Goal: Transaction & Acquisition: Subscribe to service/newsletter

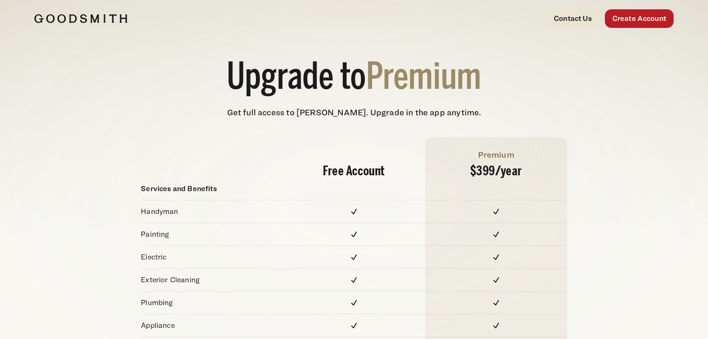
click at [105, 16] on img at bounding box center [80, 18] width 93 height 9
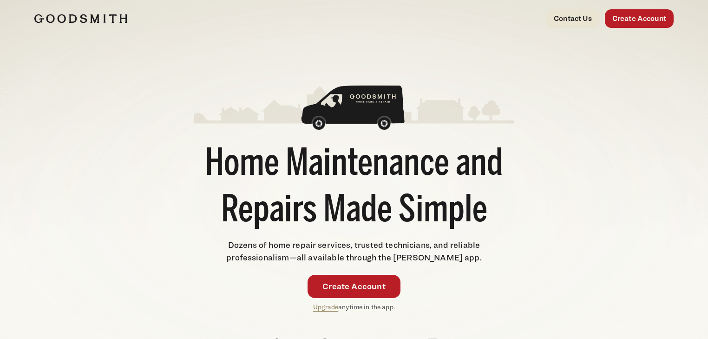
click at [320, 305] on link "Upgrade" at bounding box center [325, 306] width 25 height 8
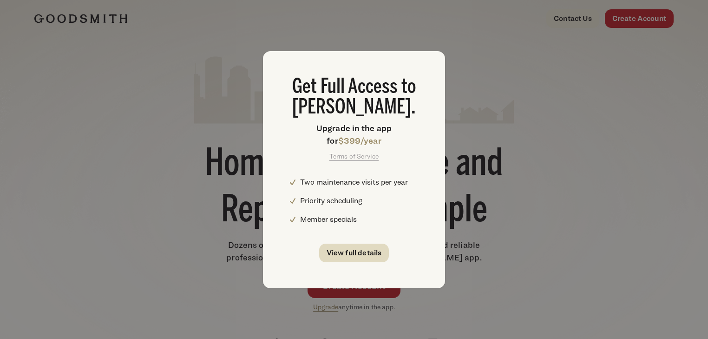
click at [358, 258] on link "View full details" at bounding box center [354, 252] width 70 height 19
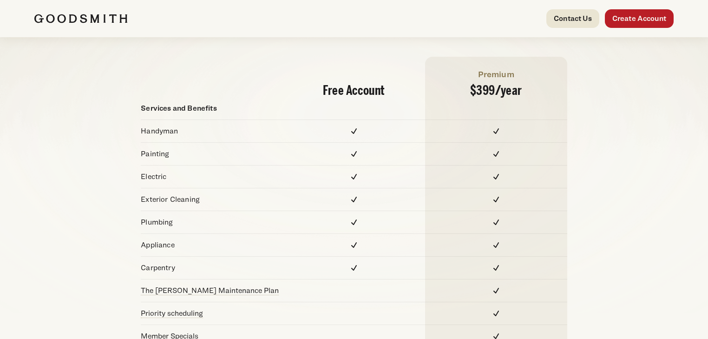
scroll to position [112, 0]
